Goal: Find specific page/section: Find specific page/section

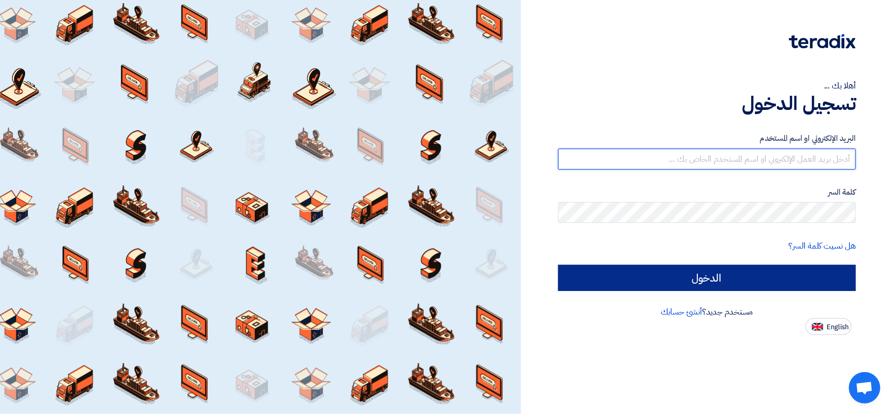
type input "[EMAIL_ADDRESS][DOMAIN_NAME]"
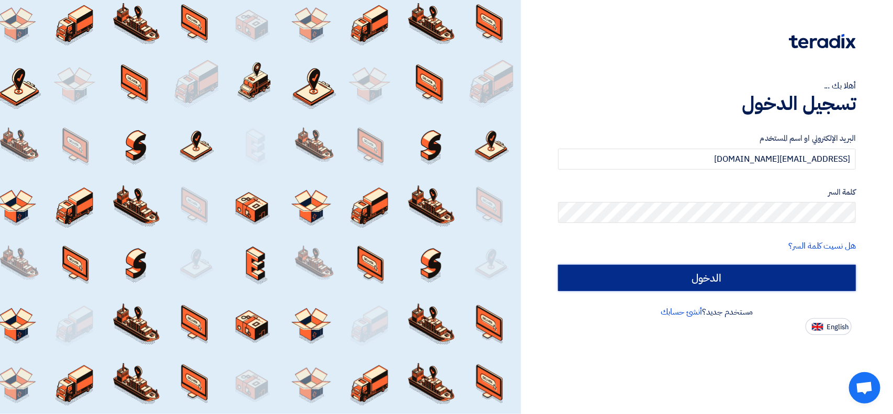
click at [715, 276] on input "الدخول" at bounding box center [707, 278] width 298 height 26
type input "Sign in"
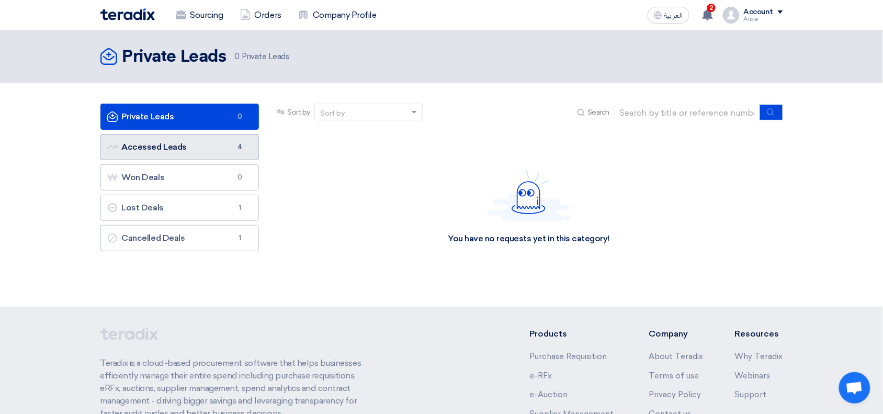
click at [194, 141] on link "Accessed Leads Accessed Leads 4" at bounding box center [179, 147] width 159 height 26
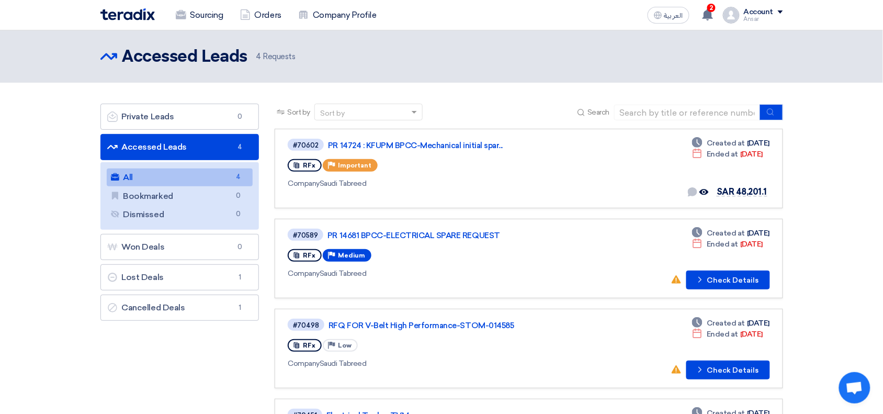
click at [861, 327] on section "Private Leads Private Leads 0 Accessed Leads Accessed Leads 4 All All 4 Bookmar…" at bounding box center [441, 296] width 883 height 427
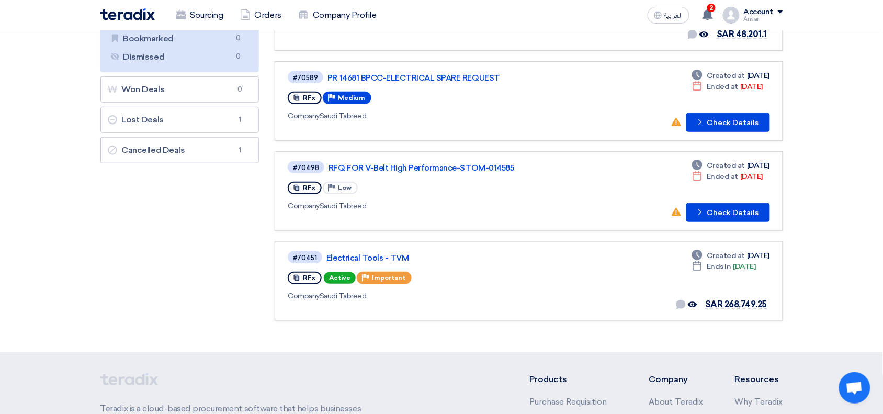
scroll to position [183, 0]
